Goal: Information Seeking & Learning: Learn about a topic

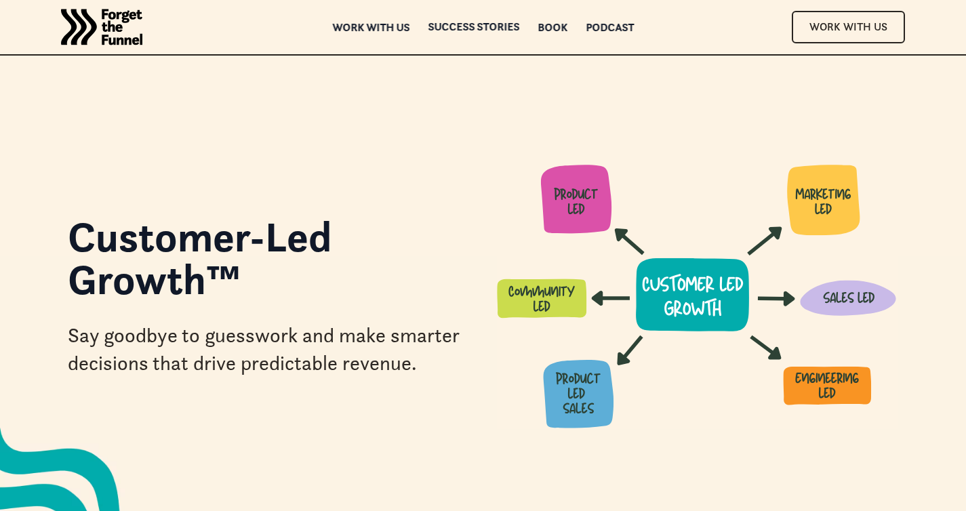
click at [471, 21] on div "ABOUT ABOUT Work with us Work with us Success Stories Success Stories Book Book…" at bounding box center [483, 27] width 966 height 54
click at [436, 26] on div "Success Stories" at bounding box center [473, 30] width 91 height 9
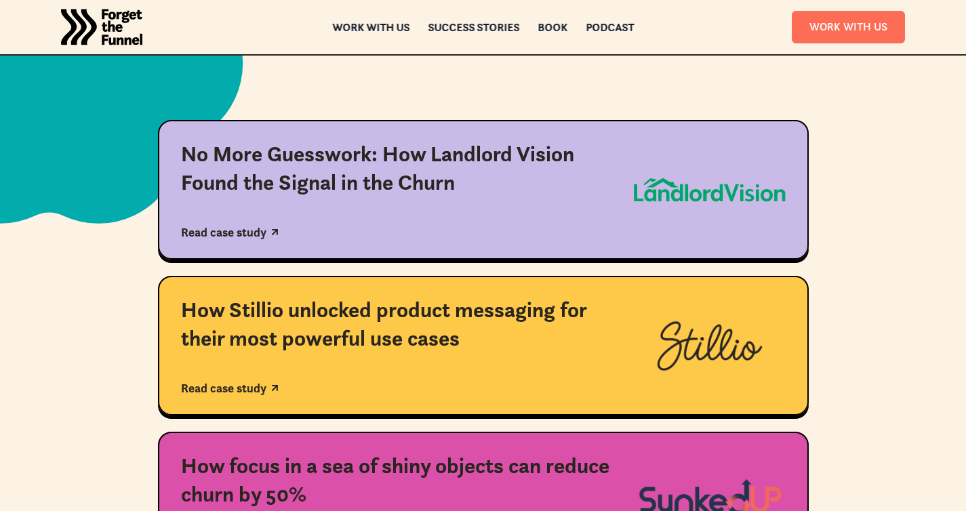
scroll to position [278, 0]
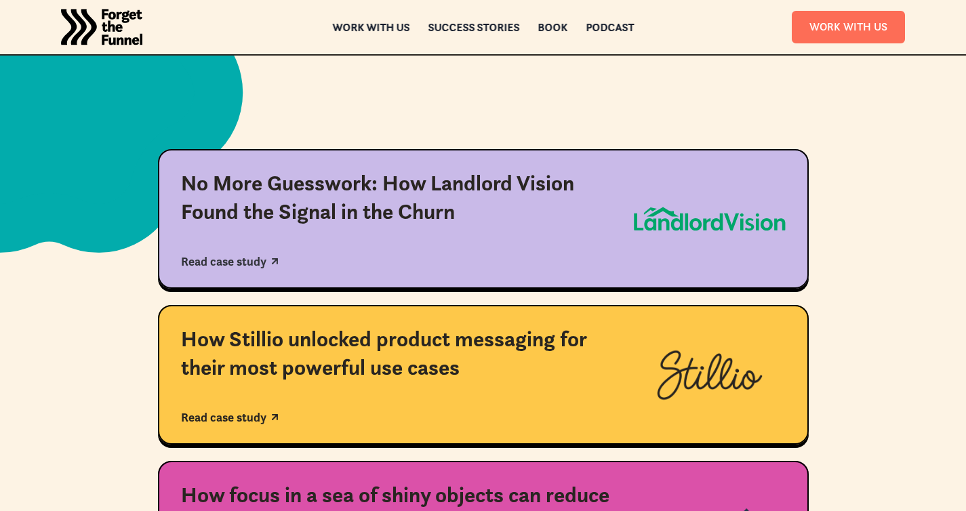
click at [458, 200] on div "No More Guesswork: How Landlord Vision Found the Signal in the Churn" at bounding box center [396, 197] width 430 height 56
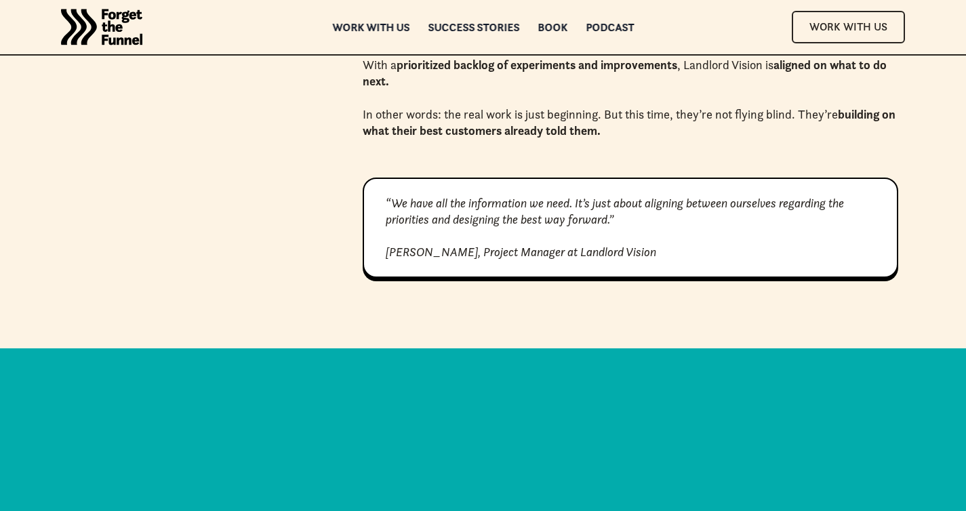
scroll to position [3431, 0]
